Goal: Transaction & Acquisition: Book appointment/travel/reservation

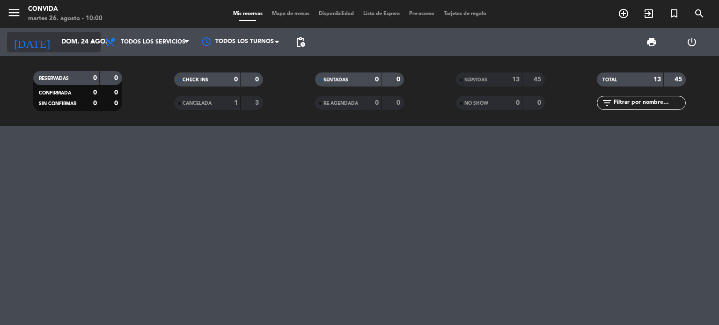
click at [68, 51] on div "[DATE] dom. 24 ago. arrow_drop_down" at bounding box center [54, 42] width 94 height 21
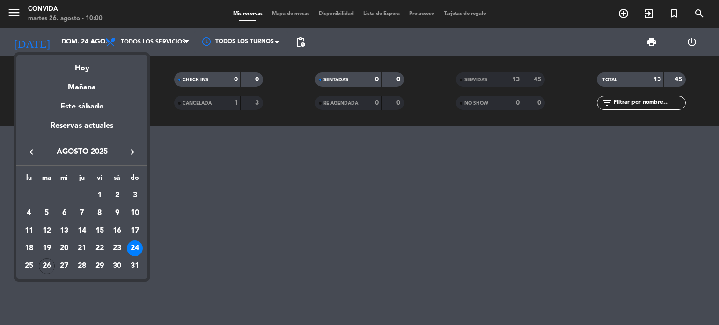
click at [133, 152] on icon "keyboard_arrow_right" at bounding box center [132, 151] width 11 height 11
click at [35, 157] on icon "keyboard_arrow_left" at bounding box center [31, 151] width 11 height 11
click at [134, 264] on div "31" at bounding box center [135, 266] width 16 height 16
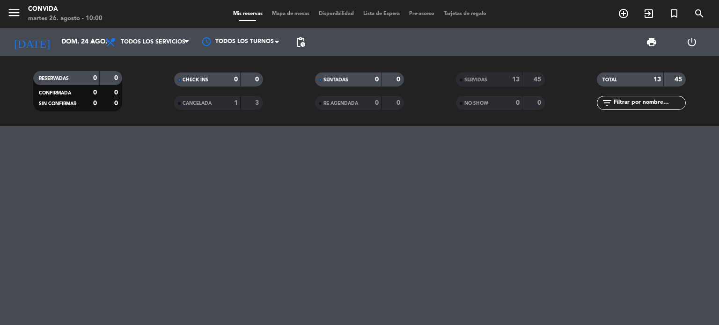
type input "dom. 31 ago."
click at [623, 18] on icon "add_circle_outline" at bounding box center [623, 13] width 11 height 11
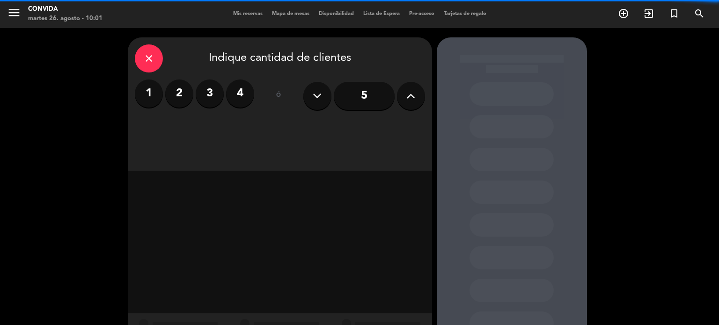
click at [410, 87] on button at bounding box center [411, 96] width 28 height 28
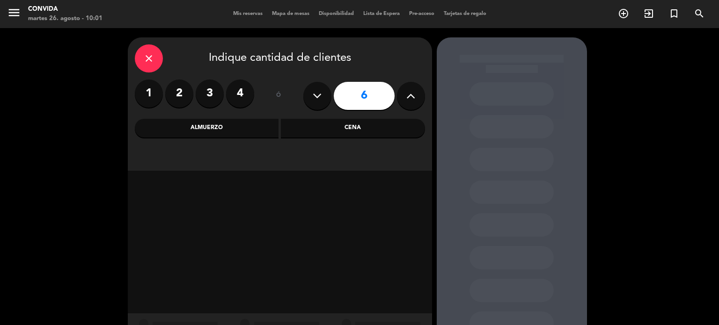
click at [410, 87] on button at bounding box center [411, 96] width 28 height 28
click at [413, 98] on icon at bounding box center [410, 96] width 9 height 14
type input "10"
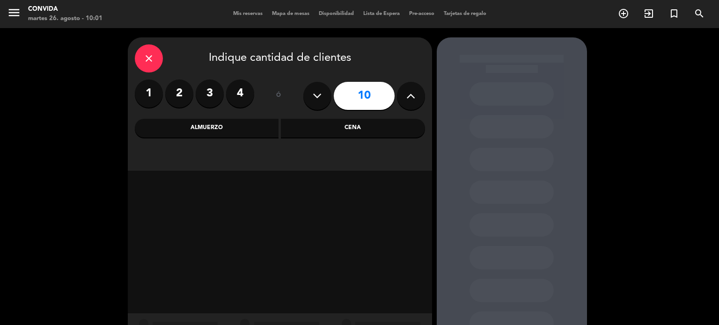
click at [228, 127] on div "Almuerzo" at bounding box center [207, 128] width 144 height 19
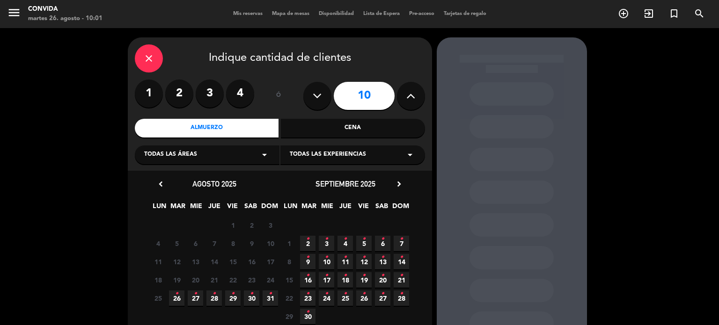
click at [270, 301] on span "31 •" at bounding box center [270, 298] width 15 height 15
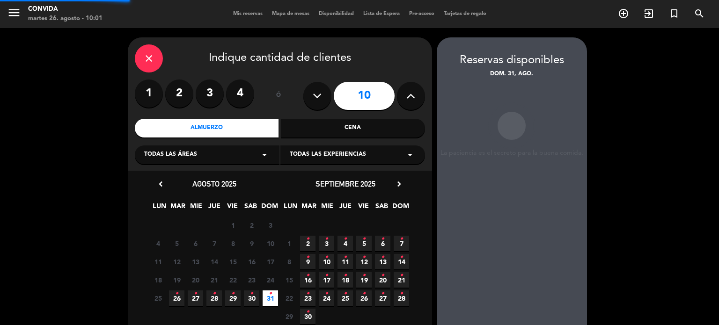
scroll to position [37, 0]
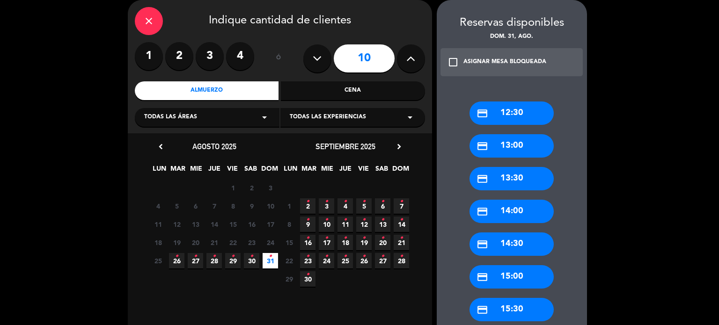
click at [505, 139] on div "credit_card 13:00" at bounding box center [511, 145] width 84 height 23
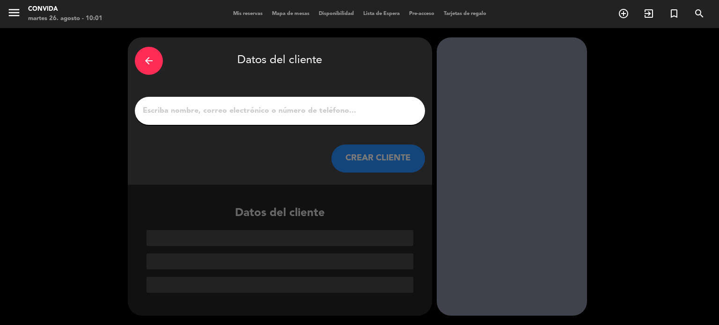
click at [254, 114] on input "1" at bounding box center [280, 110] width 276 height 13
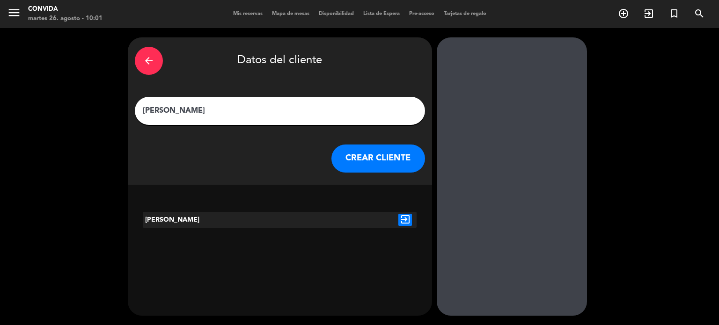
type input "[PERSON_NAME]"
click at [401, 218] on icon "exit_to_app" at bounding box center [405, 220] width 14 height 12
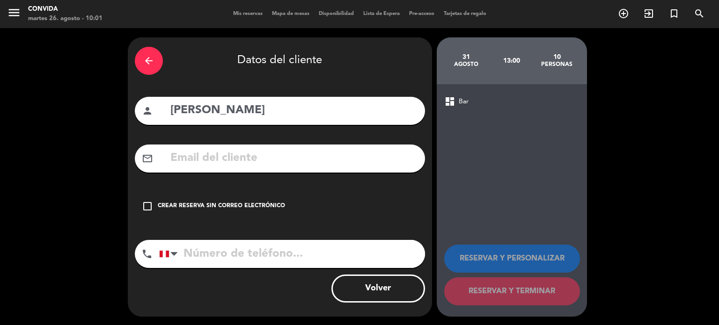
click at [241, 259] on input "tel" at bounding box center [292, 254] width 266 height 28
type input "987494722"
click at [334, 225] on div "arrow_back Datos del cliente person [PERSON_NAME] mail_outline check_box_outlin…" at bounding box center [280, 176] width 304 height 279
click at [222, 210] on div "Crear reserva sin correo electrónico" at bounding box center [221, 206] width 127 height 9
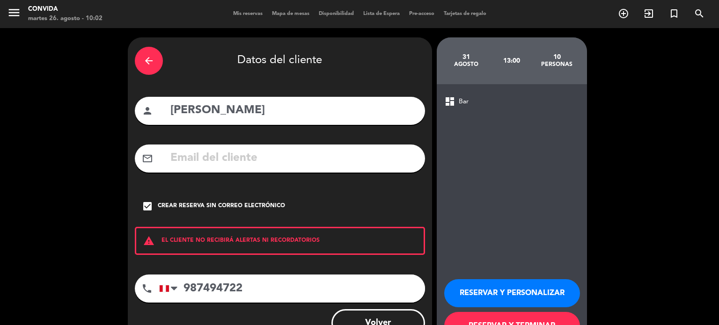
scroll to position [36, 0]
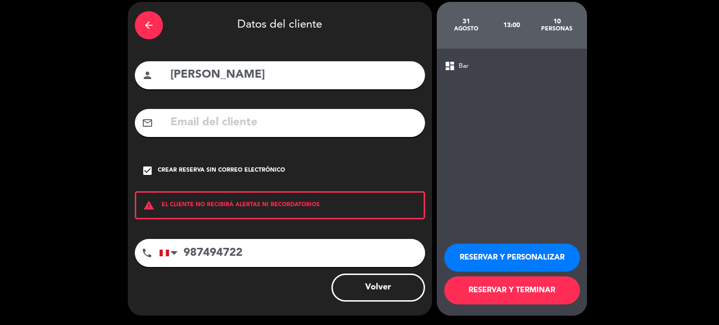
click at [496, 287] on button "RESERVAR Y TERMINAR" at bounding box center [512, 291] width 136 height 28
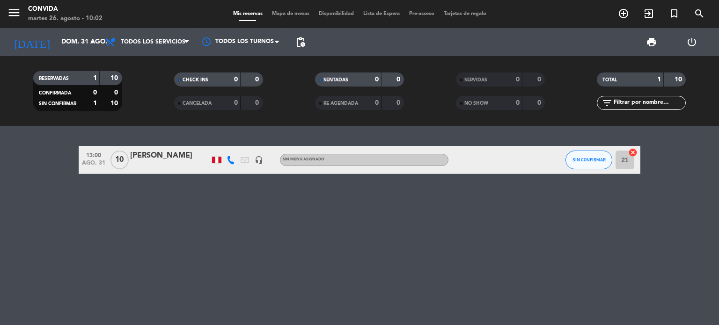
click at [631, 150] on icon "cancel" at bounding box center [632, 152] width 9 height 9
click at [628, 154] on icon "border_all" at bounding box center [625, 159] width 11 height 11
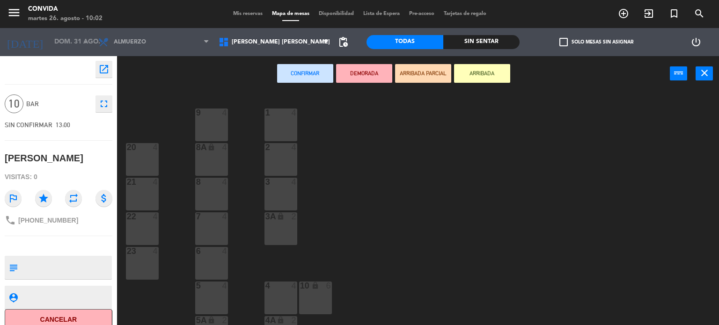
scroll to position [92, 0]
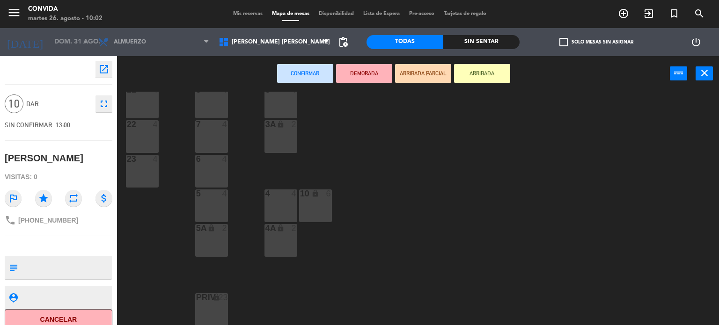
click at [219, 305] on div "PRIV lock 23" at bounding box center [211, 309] width 33 height 33
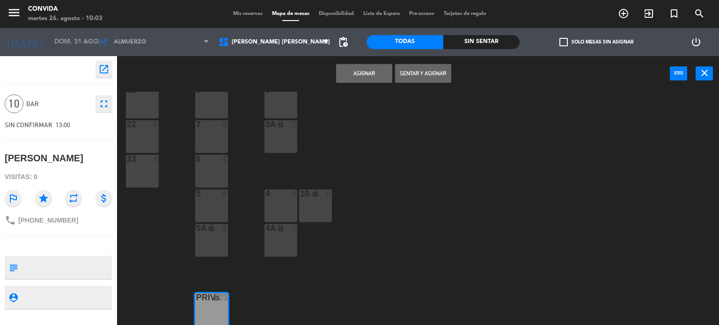
click at [360, 73] on button "Asignar" at bounding box center [364, 73] width 56 height 19
